Goal: Task Accomplishment & Management: Complete application form

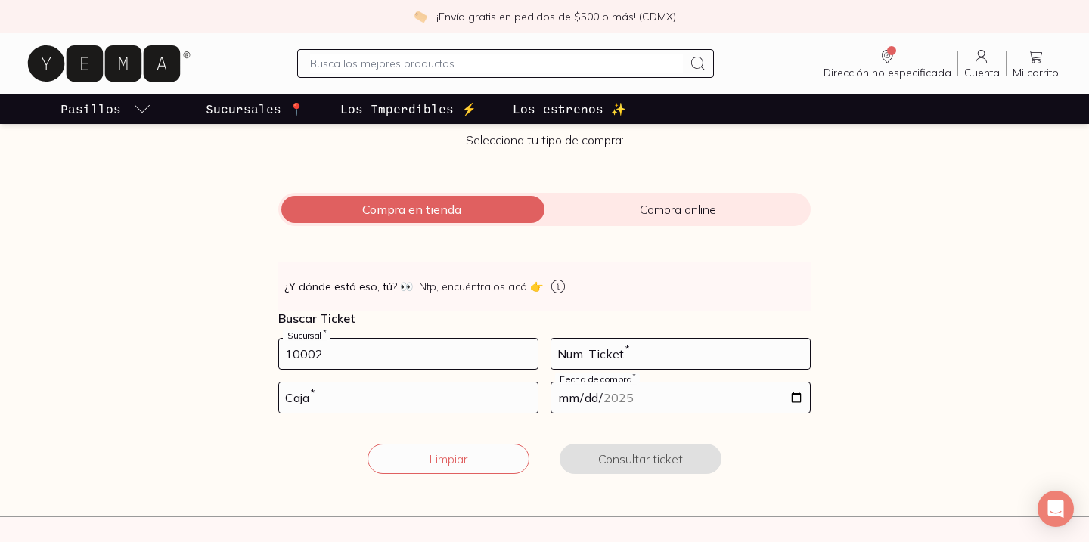
type input "10002"
type input "77"
type input "02"
type input "[DATE]"
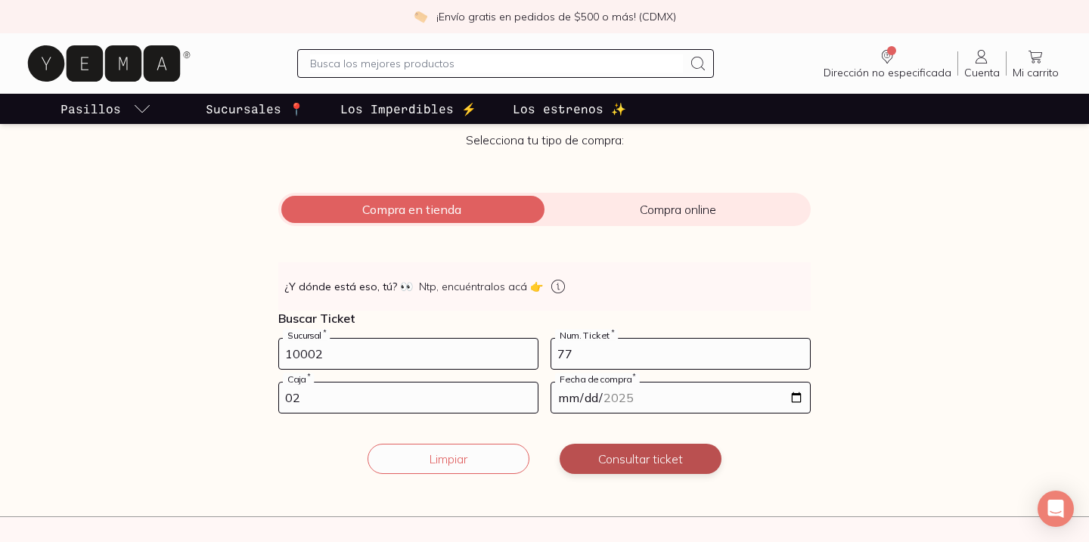
click at [612, 451] on button "Consultar ticket" at bounding box center [640, 459] width 162 height 30
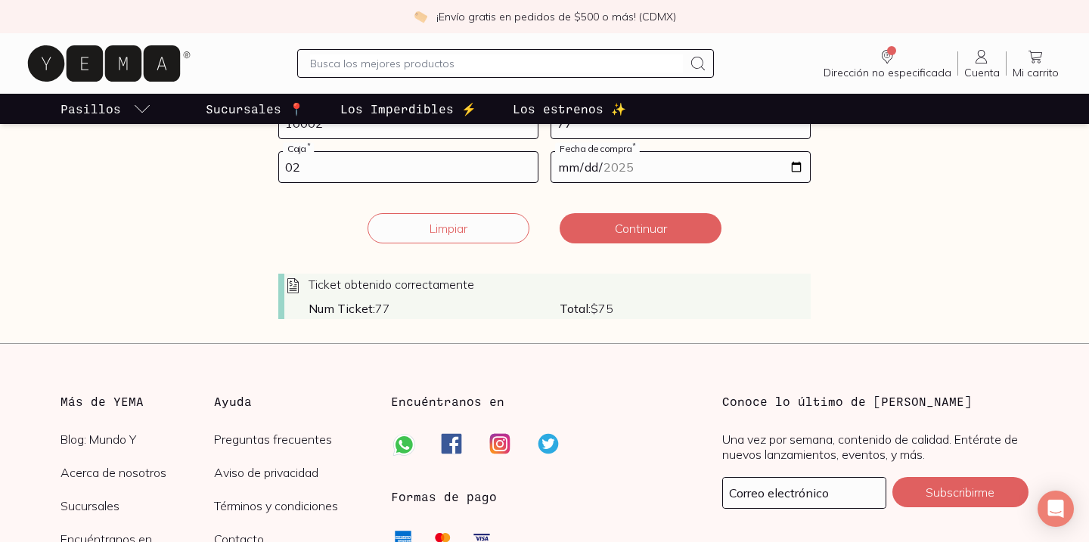
scroll to position [346, 0]
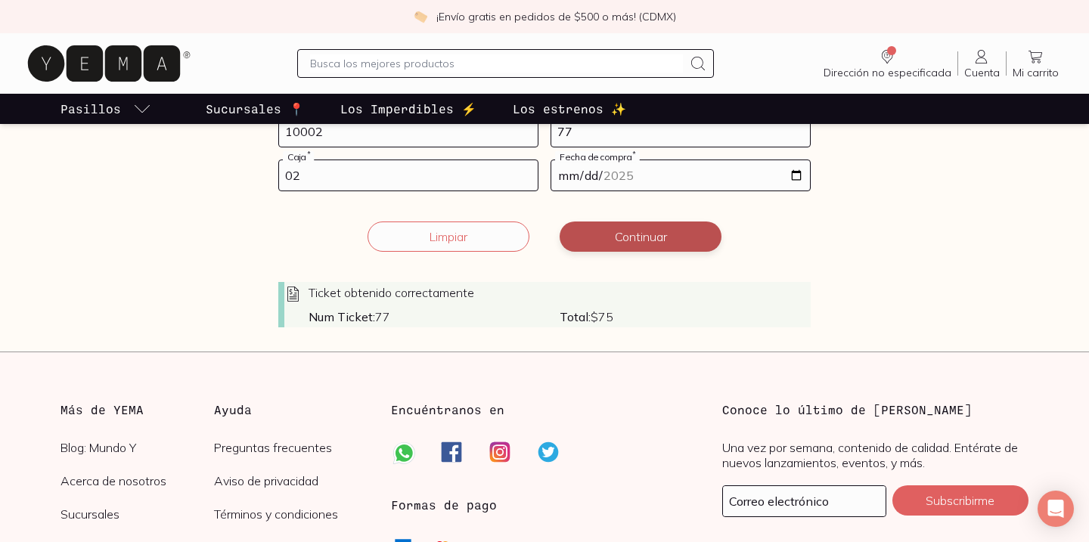
click at [623, 246] on button "Continuar" at bounding box center [640, 236] width 162 height 30
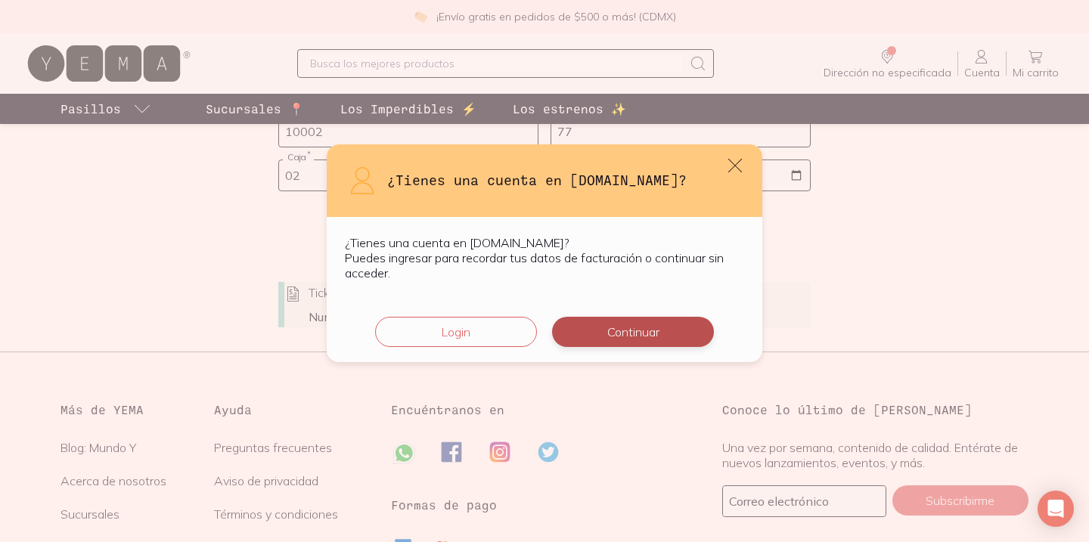
click at [595, 330] on button "Continuar" at bounding box center [633, 332] width 162 height 30
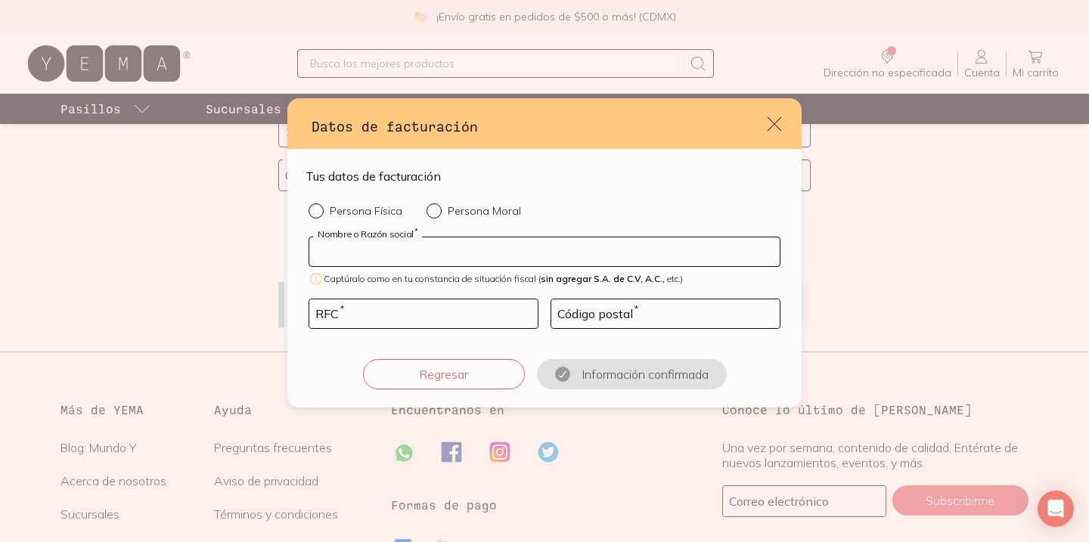
click at [536, 252] on input "default" at bounding box center [544, 251] width 470 height 29
type input "[PERSON_NAME] [PERSON_NAME] [PERSON_NAME]"
type input "SAMM9708028D8"
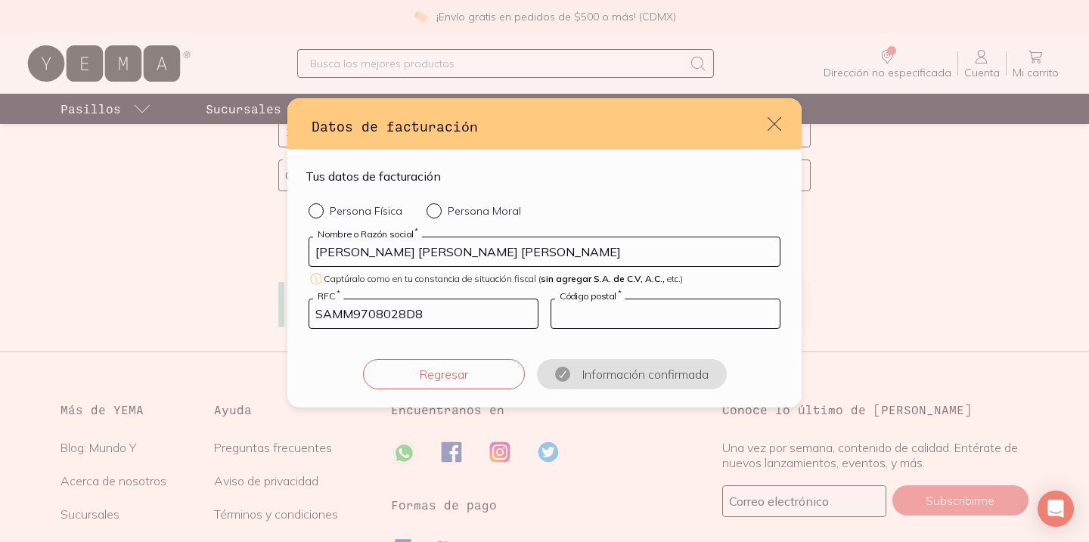
type input "08500"
click at [379, 211] on p "Persona Física" at bounding box center [366, 211] width 73 height 14
click at [321, 211] on input "Persona Física" at bounding box center [314, 209] width 12 height 12
radio input "true"
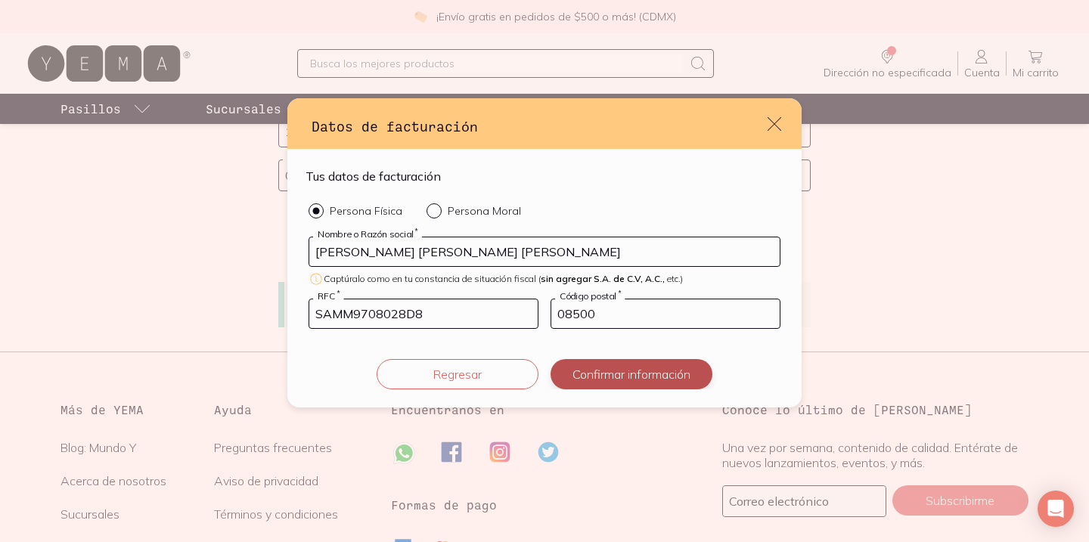
click at [631, 374] on button "Confirmar información" at bounding box center [631, 374] width 162 height 30
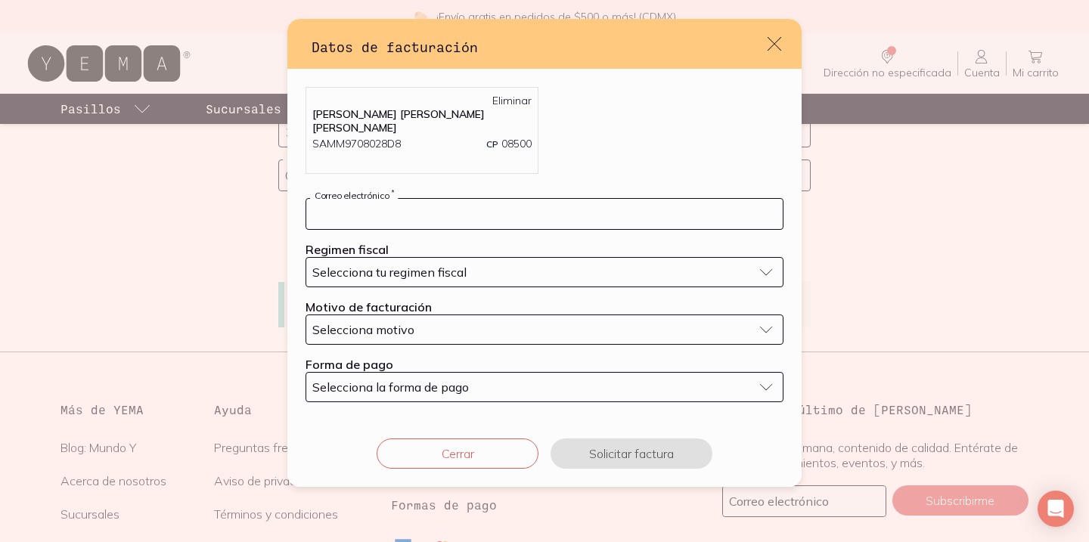
click at [534, 207] on input "default" at bounding box center [544, 214] width 476 height 30
type input "[EMAIL_ADDRESS][DOMAIN_NAME]"
click at [518, 270] on div "Selecciona tu regimen fiscal" at bounding box center [532, 272] width 440 height 15
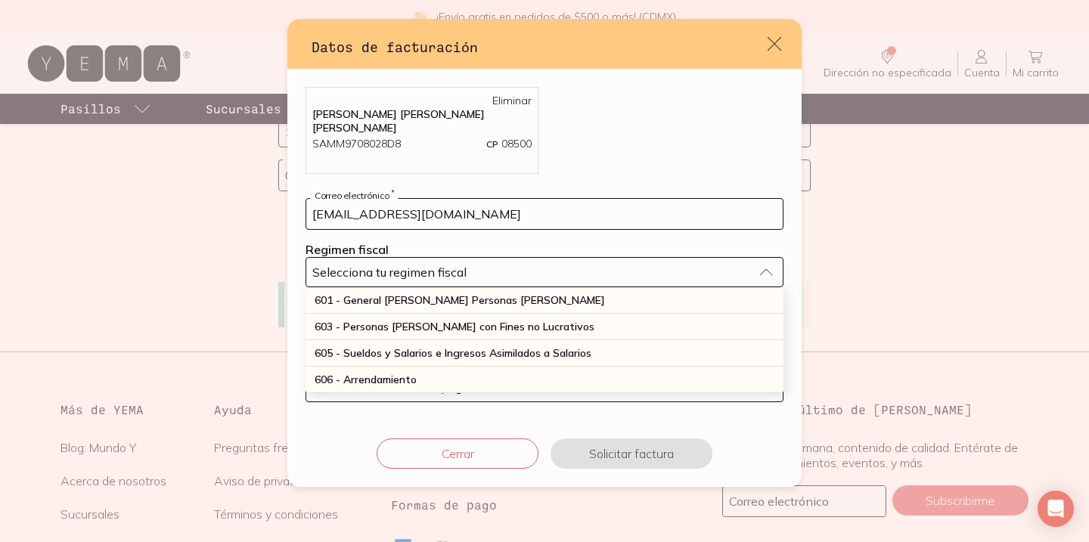
click at [500, 274] on button "Selecciona tu regimen fiscal" at bounding box center [544, 272] width 478 height 30
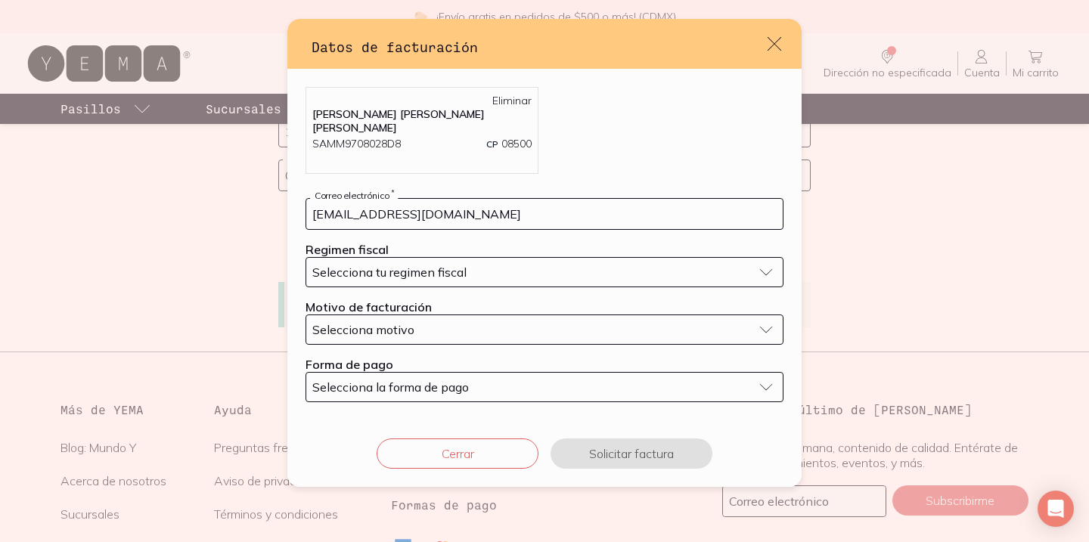
click at [480, 271] on div "Selecciona tu regimen fiscal" at bounding box center [532, 272] width 440 height 15
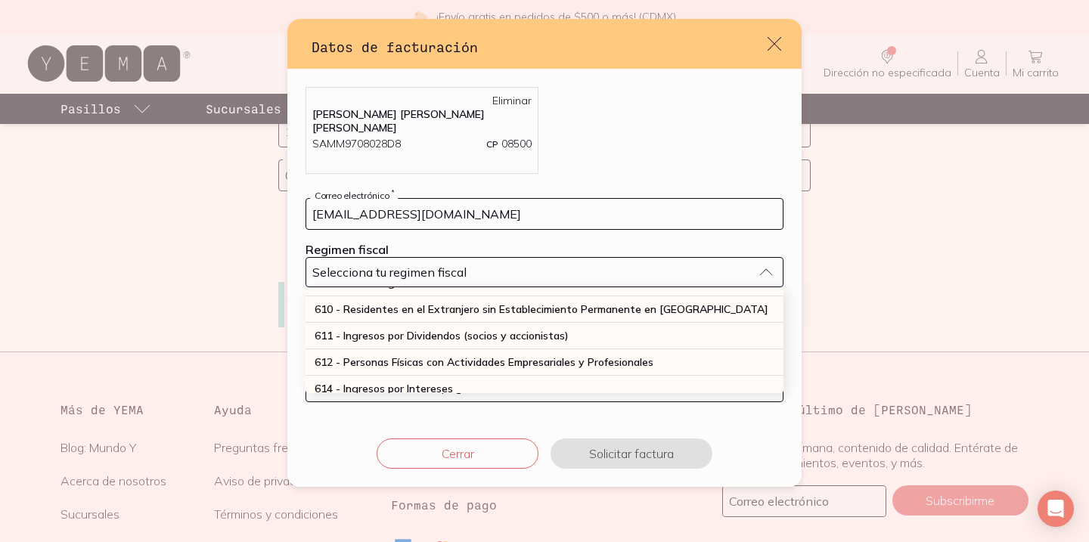
scroll to position [166, 0]
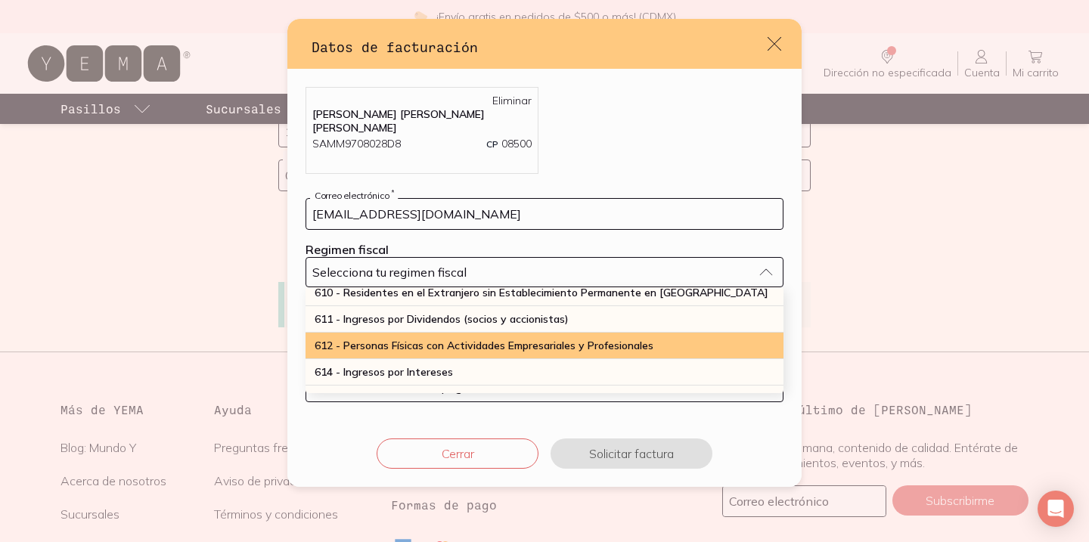
click at [504, 339] on span "612 - Personas Físicas con Actividades Empresariales y Profesionales" at bounding box center [483, 346] width 339 height 14
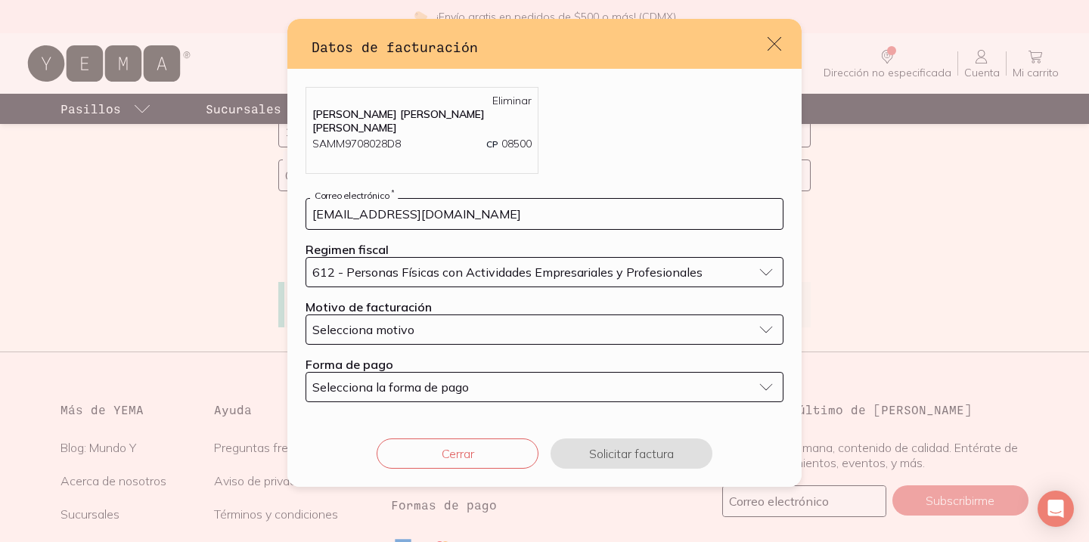
click at [506, 314] on button "Selecciona motivo" at bounding box center [544, 329] width 478 height 30
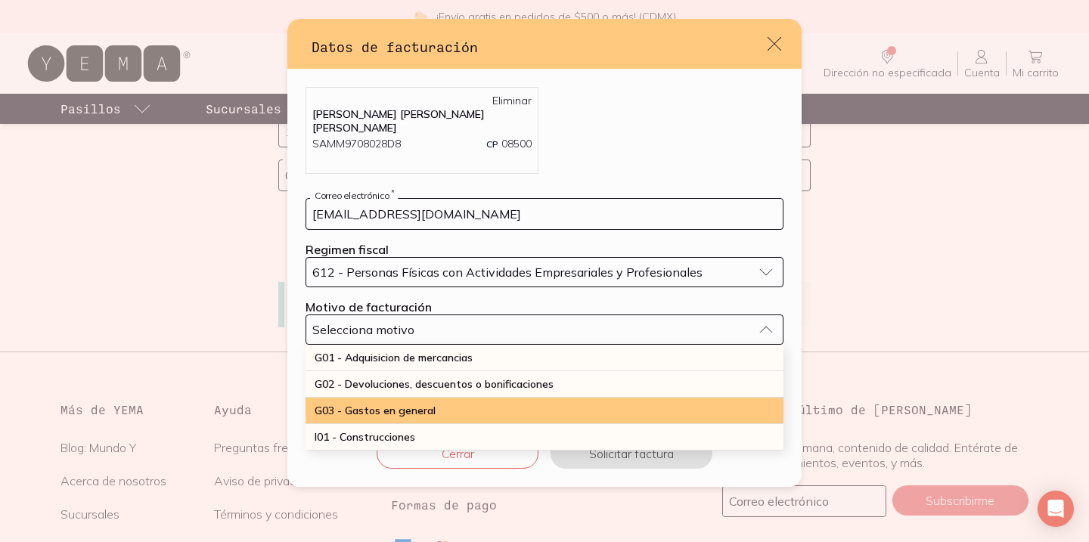
click at [494, 400] on div "G03 - Gastos en general" at bounding box center [544, 411] width 478 height 26
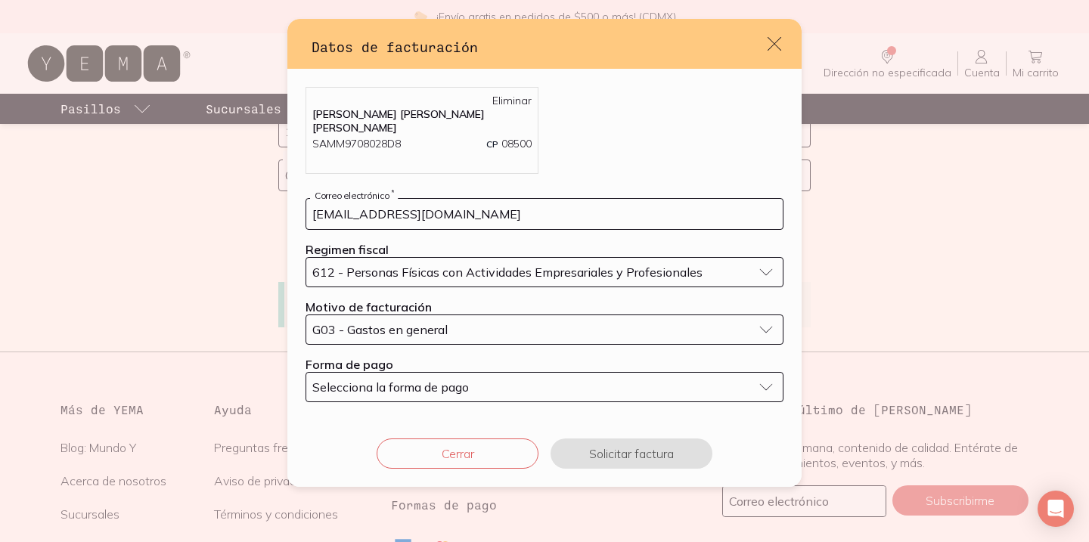
click at [494, 386] on div "Selecciona la forma de pago" at bounding box center [532, 386] width 440 height 15
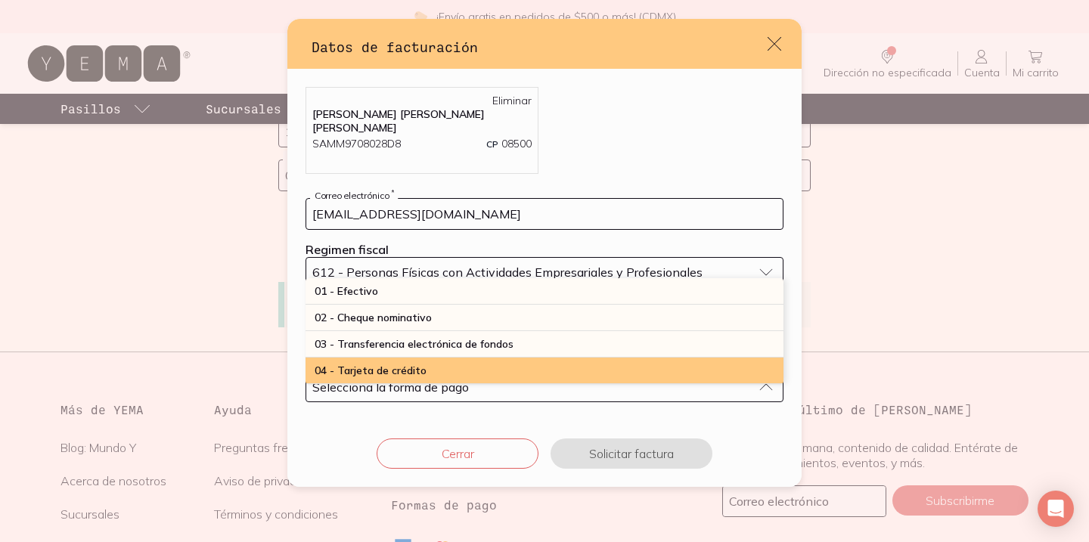
click at [465, 361] on div "04 - Tarjeta de crédito" at bounding box center [544, 371] width 478 height 26
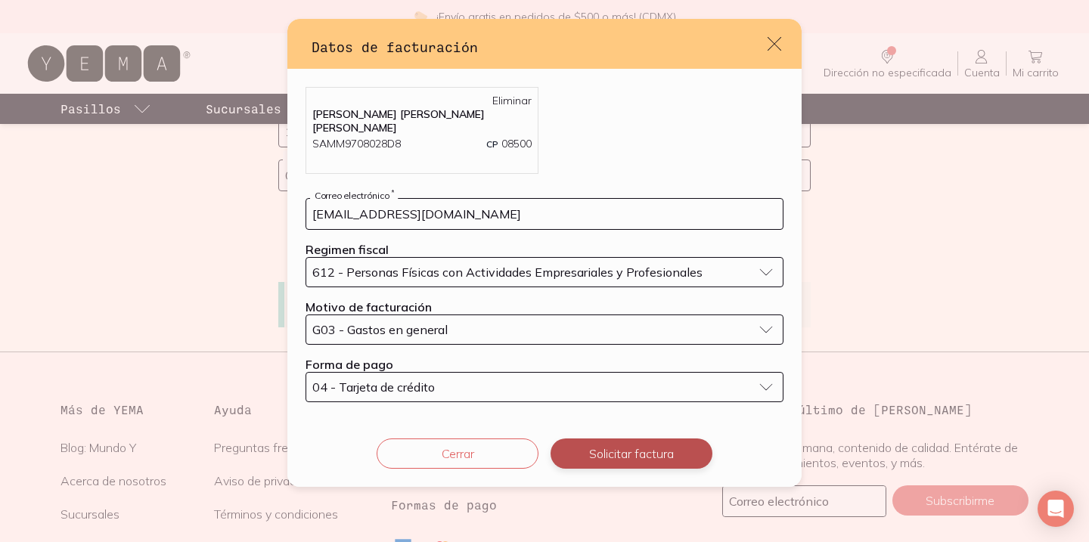
click at [619, 448] on button "Solicitar factura" at bounding box center [631, 453] width 162 height 30
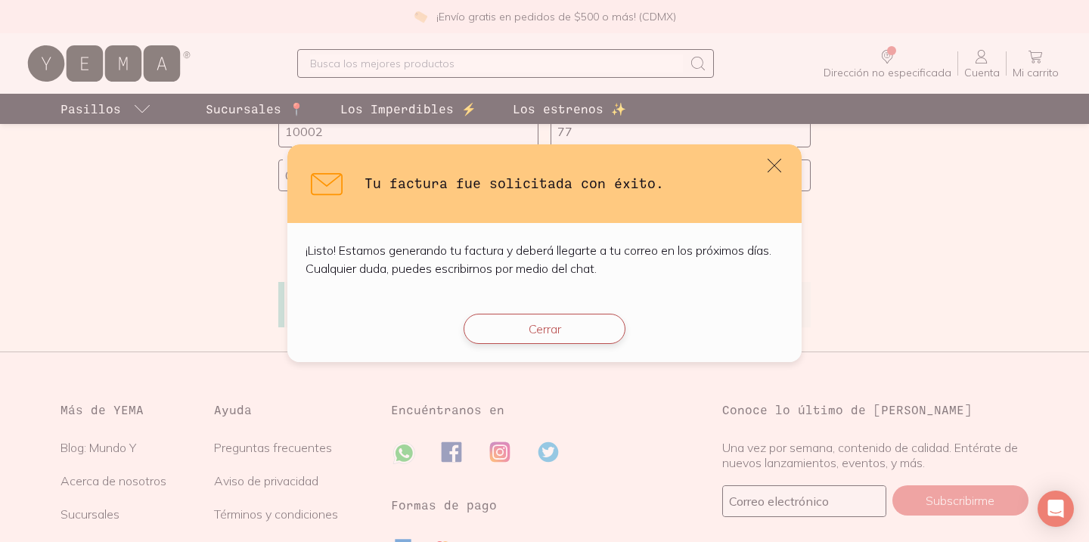
click at [565, 333] on button "Cerrar" at bounding box center [544, 329] width 162 height 30
